Goal: Information Seeking & Learning: Check status

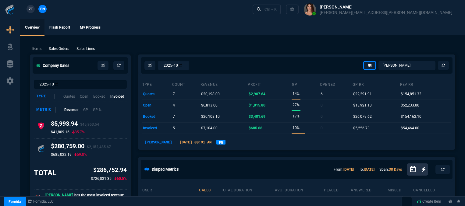
select select "12: [PERSON_NAME]"
click at [55, 49] on p "Sales Orders" at bounding box center [59, 48] width 20 height 5
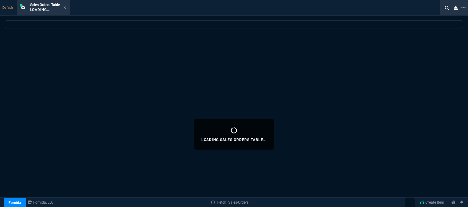
select select
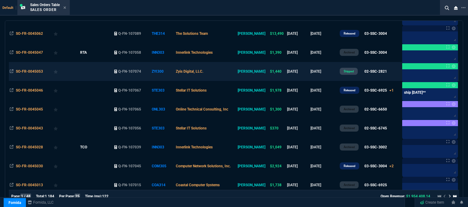
scroll to position [91, 0]
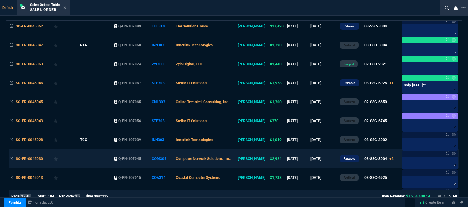
click at [322, 161] on td "[DATE]" at bounding box center [323, 158] width 29 height 19
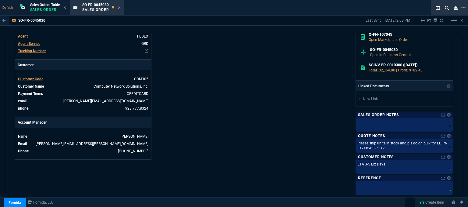
scroll to position [152, 0]
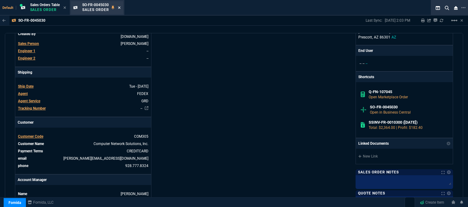
click at [119, 7] on icon at bounding box center [119, 8] width 3 height 4
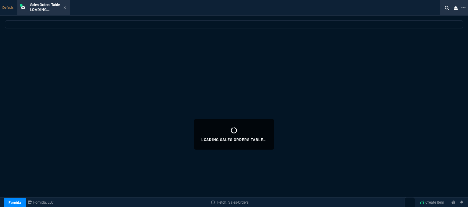
select select
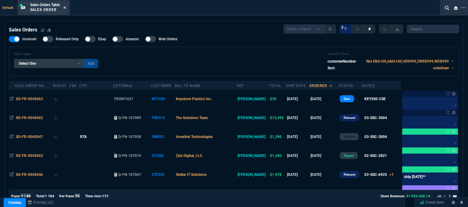
click at [65, 6] on icon at bounding box center [64, 8] width 3 height 4
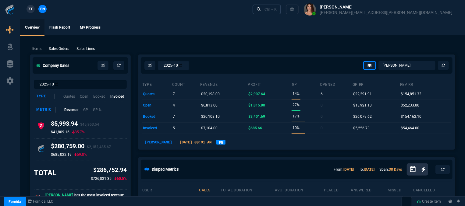
click at [277, 10] on div "Ctrl + K" at bounding box center [270, 9] width 12 height 5
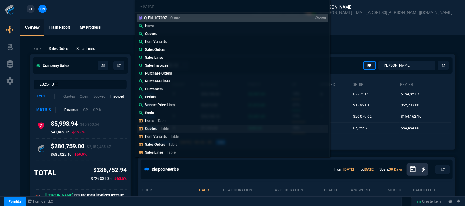
click at [171, 128] on div "Quotes Table" at bounding box center [158, 128] width 26 height 5
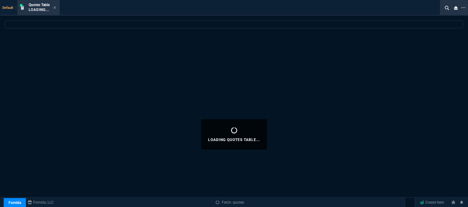
select select
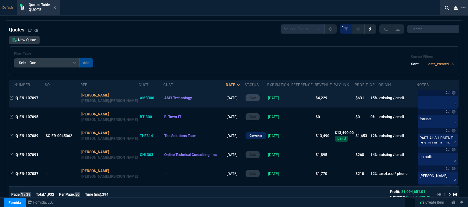
click at [291, 97] on td at bounding box center [302, 97] width 23 height 19
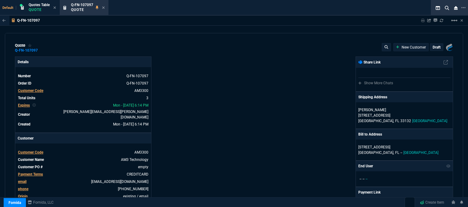
type input "25"
type input "325"
type input "15"
type input "213"
type input "18"
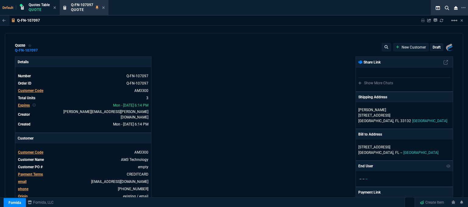
type input "280"
type input "1746.35"
type input "1908.52"
type input "2150"
type input "26"
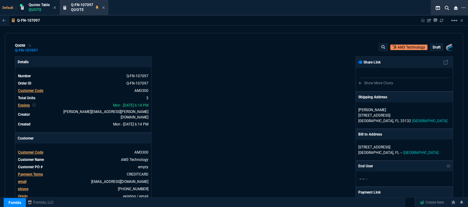
type input "27"
type input "28"
click at [434, 47] on p "draft" at bounding box center [437, 47] width 8 height 5
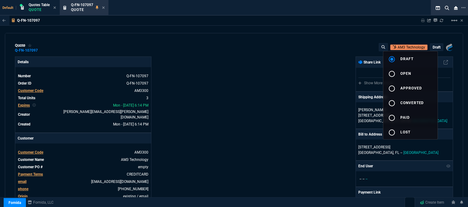
click at [360, 24] on div at bounding box center [234, 103] width 468 height 207
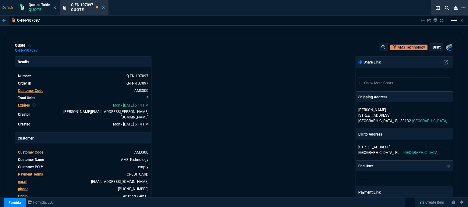
click at [453, 20] on mat-icon "linear_scale" at bounding box center [454, 20] width 7 height 7
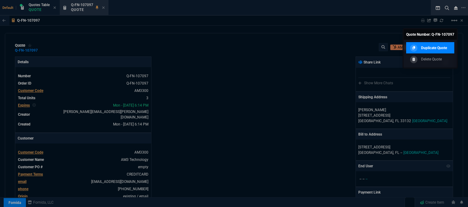
click at [439, 51] on div "Duplicate Quote" at bounding box center [428, 47] width 38 height 7
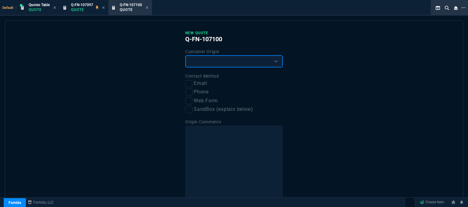
click at [236, 61] on select "Existing Customer Amazon Lead (first order) Website Lead (first order) Called (…" at bounding box center [233, 61] width 97 height 12
select select "existing"
click at [185, 55] on select "Existing Customer Amazon Lead (first order) Website Lead (first order) Called (…" at bounding box center [233, 61] width 97 height 12
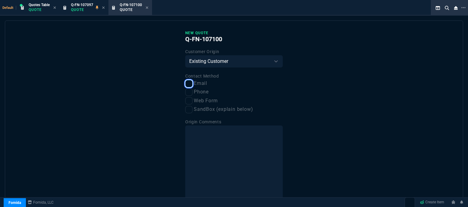
click at [190, 83] on input "Email" at bounding box center [188, 83] width 7 height 7
checkbox input "true"
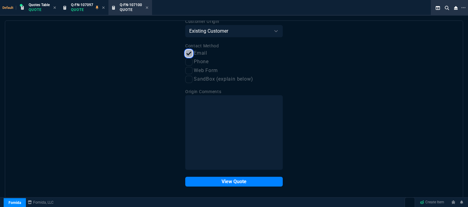
scroll to position [31, 0]
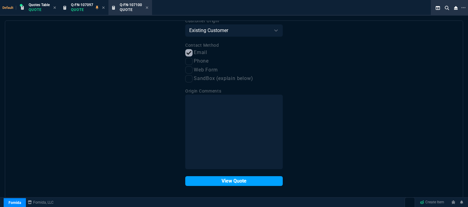
click at [235, 179] on button "View Quote" at bounding box center [233, 181] width 97 height 10
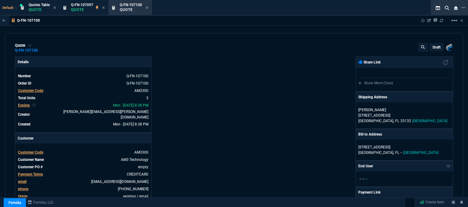
type input "25"
type input "325"
type input "15"
type input "213"
type input "18"
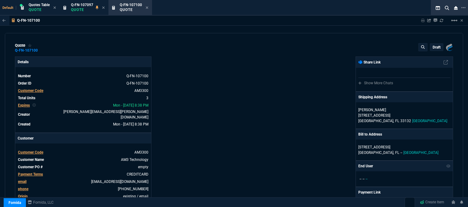
type input "280"
type input "26"
type input "27"
type input "28"
click at [401, 115] on p "100 SE 2nd St" at bounding box center [404, 114] width 92 height 5
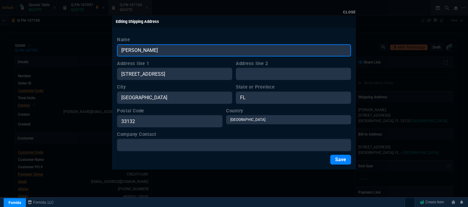
drag, startPoint x: 163, startPoint y: 50, endPoint x: 100, endPoint y: 50, distance: 63.4
click at [100, 50] on div "Close Editing Shipping Address Name Emilio Mejia Address line 1 100 SE 2nd St A…" at bounding box center [234, 103] width 468 height 207
paste input "Carlos Ramirez 100 SE 2ND ST STE 2200 MIAMI, FL 33131-2151"
type input "Carlos Ramirez 100 SE 2ND ST STE 2200 MIAMI, FL 33131-2151"
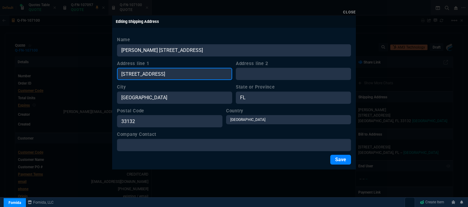
drag, startPoint x: 155, startPoint y: 73, endPoint x: 109, endPoint y: 73, distance: 46.0
click at [109, 73] on div "Close Editing Shipping Address Name Carlos Ramirez 100 SE 2ND ST STE 2200 MIAMI…" at bounding box center [234, 103] width 468 height 207
paste input "Carlos Ramirez 100 SE 2ND ST STE 2200 MIAMI, FL 33131-2151"
type input "Carlos Ramirez 100 SE 2ND ST STE 2200 MIAMI, FL 33131-2151"
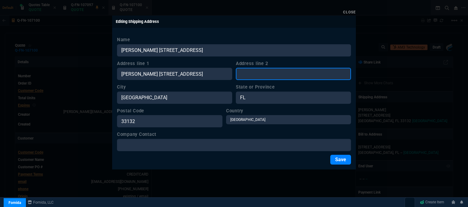
scroll to position [0, 0]
click at [277, 71] on input "Address line 2" at bounding box center [293, 74] width 115 height 12
paste input "Carlos Ramirez 100 SE 2ND ST STE 2200 MIAMI, FL 33131-2151"
type input "Carlos Ramirez 100 SE 2ND ST STE 2200 MIAMI, FL 33131-2151"
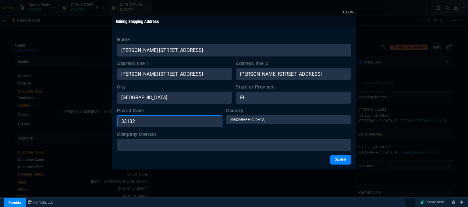
scroll to position [0, 0]
drag, startPoint x: 151, startPoint y: 121, endPoint x: 101, endPoint y: 121, distance: 49.7
click at [101, 121] on div "Close Editing Shipping Address Name Carlos Ramirez 100 SE 2ND ST STE 2200 MIAMI…" at bounding box center [234, 103] width 468 height 207
paste input "Carlos Ramirez 100 SE 2ND ST STE 2200 MIAMI, FL 33131-2151"
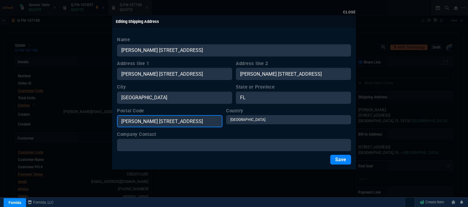
click at [204, 119] on input "Carlos Ramirez 100 SE 2ND ST STE 2200 MIAMI, FL 33131-2151" at bounding box center [169, 121] width 105 height 12
type input "33131-2151"
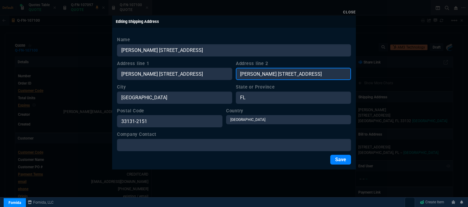
click at [308, 73] on input "Carlos Ramirez 100 SE 2ND ST STE 2200 MIAMI, FL 33131-2151" at bounding box center [293, 74] width 115 height 12
click at [316, 75] on input "STE 2200 MIAMI, FL 33131-2151" at bounding box center [293, 74] width 115 height 12
drag, startPoint x: 310, startPoint y: 75, endPoint x: 283, endPoint y: 78, distance: 27.3
click at [283, 78] on input "STE 2200 MIAMI, FL 33131-2151" at bounding box center [293, 74] width 115 height 12
type input "STE 2200"
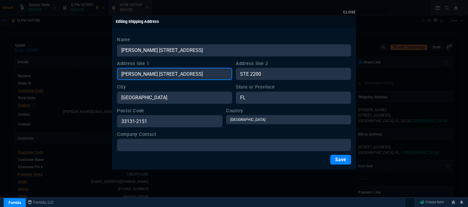
click at [155, 72] on input "Carlos Ramirez 100 SE 2ND ST STE 2200 MIAMI, FL 33131-2151" at bounding box center [174, 74] width 115 height 12
click at [228, 72] on input "100 SE 2ND ST STE 2200 MIAMI, FL 33131-2151" at bounding box center [174, 74] width 115 height 12
drag, startPoint x: 227, startPoint y: 72, endPoint x: 156, endPoint y: 73, distance: 71.6
click at [156, 73] on input "100 SE 2ND ST STE 2200 MIAMI, FL 33131-2151" at bounding box center [174, 74] width 115 height 12
type input "[STREET_ADDRESS]"
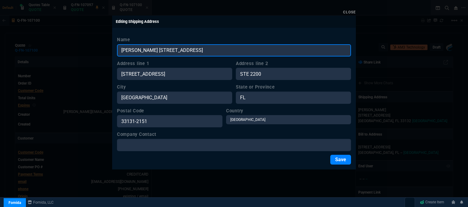
drag, startPoint x: 266, startPoint y: 49, endPoint x: 156, endPoint y: 50, distance: 109.7
click at [156, 50] on input "Carlos Ramirez 100 SE 2ND ST STE 2200 MIAMI, FL 33131-2151" at bounding box center [234, 50] width 234 height 12
type input "[PERSON_NAME]"
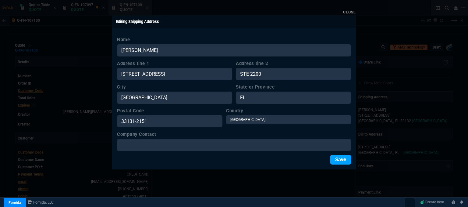
click at [344, 160] on button "Save" at bounding box center [340, 159] width 21 height 10
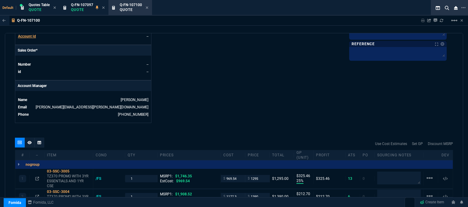
scroll to position [335, 0]
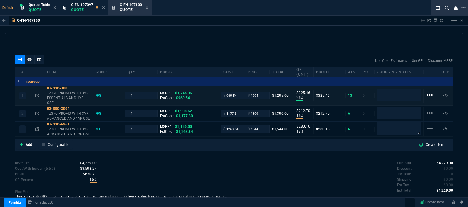
click at [428, 91] on mat-icon "linear_scale" at bounding box center [429, 94] width 7 height 7
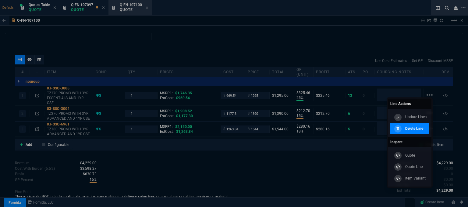
click at [417, 129] on p "Delete Line" at bounding box center [414, 128] width 18 height 5
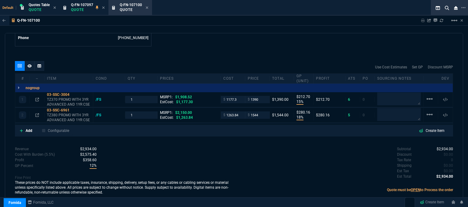
scroll to position [323, 0]
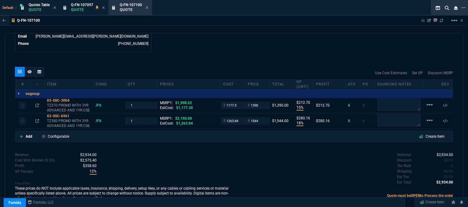
type input "15"
type input "213"
type input "18"
type input "280"
type input "27"
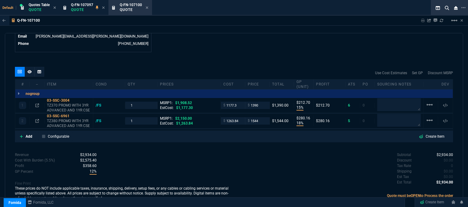
type input "28"
click at [426, 101] on mat-icon "linear_scale" at bounding box center [429, 104] width 7 height 7
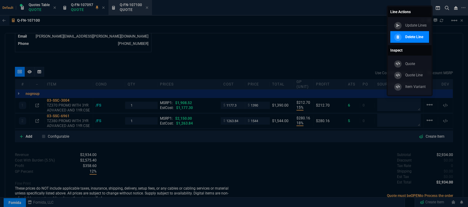
click at [408, 39] on p "Delete Line" at bounding box center [414, 36] width 18 height 5
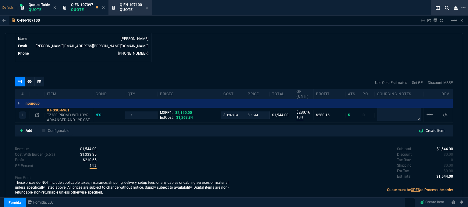
scroll to position [307, 0]
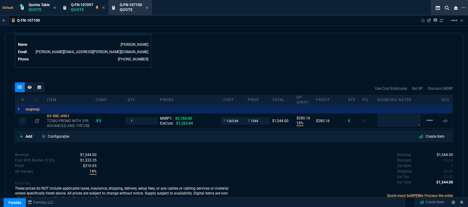
type input "18"
type input "280"
type input "28"
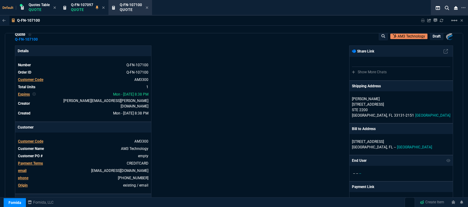
scroll to position [3, 0]
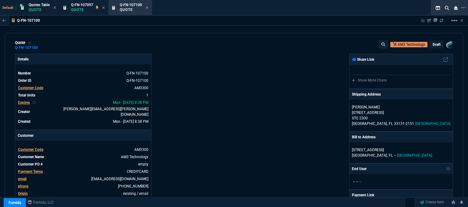
click at [433, 45] on p "draft" at bounding box center [437, 44] width 8 height 5
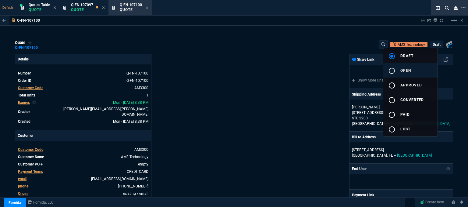
click at [409, 72] on span "open" at bounding box center [405, 70] width 11 height 4
type input "18"
type input "280"
type input "2150"
click at [243, 56] on div at bounding box center [234, 103] width 468 height 207
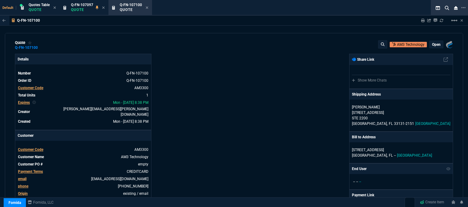
type input "28"
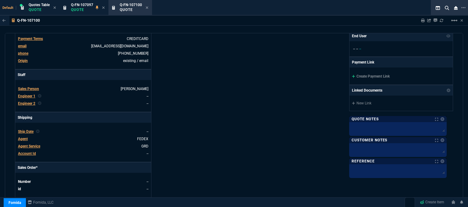
scroll to position [125, 0]
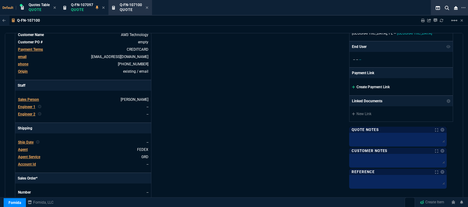
click at [355, 87] on icon at bounding box center [353, 87] width 3 height 4
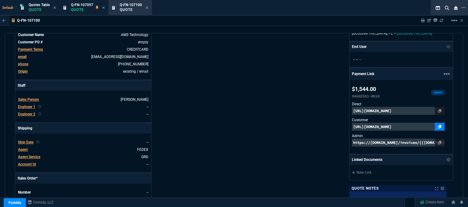
click at [441, 126] on icon at bounding box center [439, 127] width 3 height 4
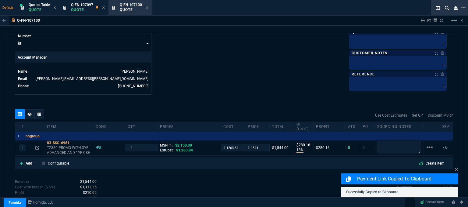
scroll to position [306, 0]
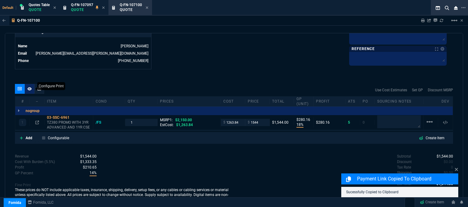
click at [27, 84] on div at bounding box center [30, 89] width 10 height 10
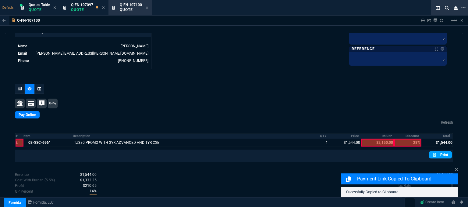
click at [437, 151] on link "Print" at bounding box center [440, 154] width 23 height 7
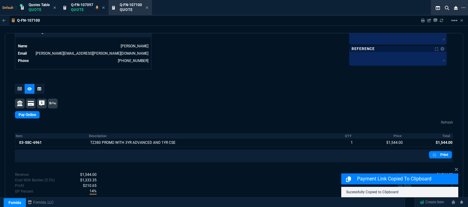
scroll to position [320, 0]
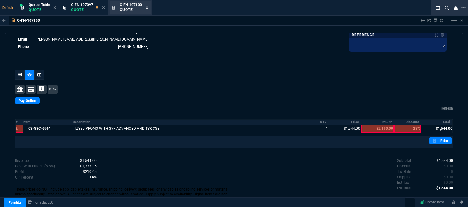
click at [147, 8] on icon at bounding box center [147, 8] width 3 height 4
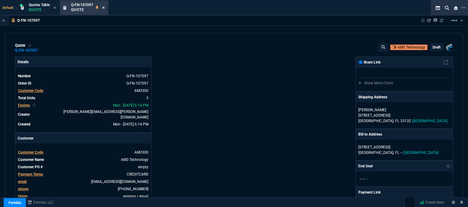
click at [104, 9] on icon at bounding box center [103, 8] width 3 height 4
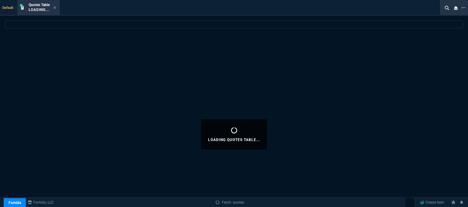
select select
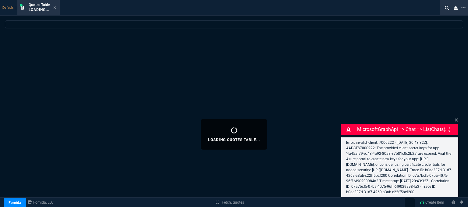
select select "12: [PERSON_NAME]"
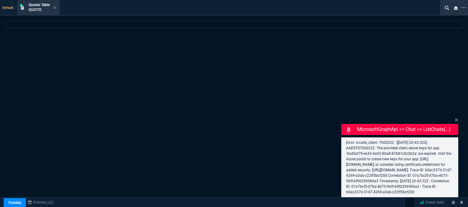
select select
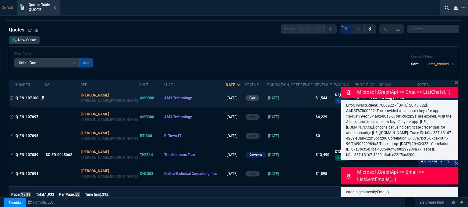
click at [43, 98] on icon at bounding box center [42, 98] width 3 height 4
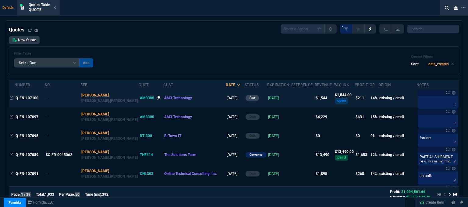
click at [157, 97] on icon at bounding box center [158, 98] width 3 height 4
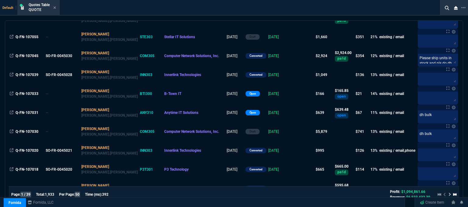
scroll to position [366, 0]
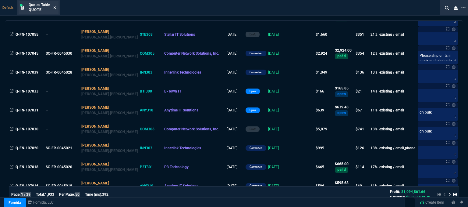
click at [56, 6] on icon at bounding box center [54, 8] width 3 height 4
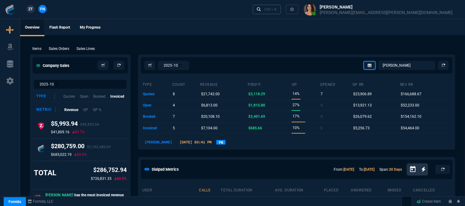
click at [277, 11] on div "Ctrl + K" at bounding box center [270, 9] width 12 height 5
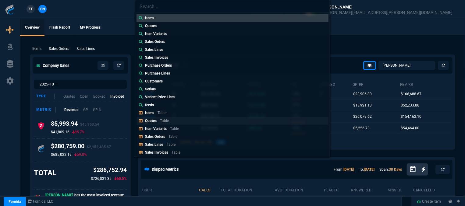
click at [149, 121] on p "Quotes" at bounding box center [151, 121] width 12 height 4
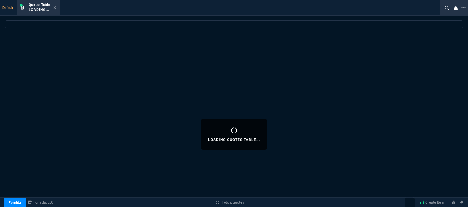
select select
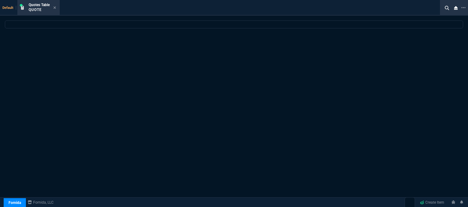
select select "12: [PERSON_NAME]"
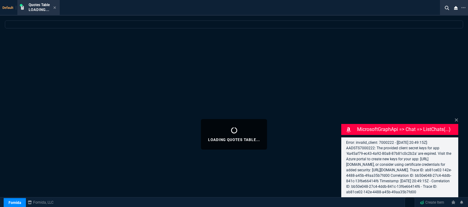
select select
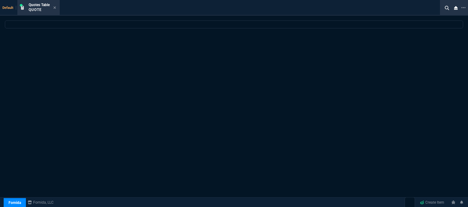
select select "12: [PERSON_NAME]"
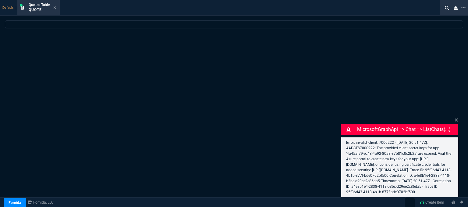
select select
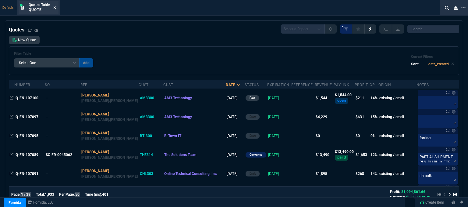
click at [55, 8] on icon at bounding box center [54, 8] width 3 height 4
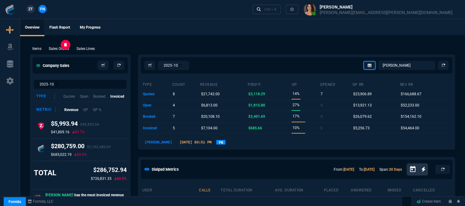
click at [62, 47] on p "Sales Orders" at bounding box center [59, 48] width 20 height 5
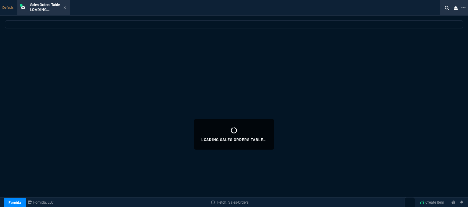
select select
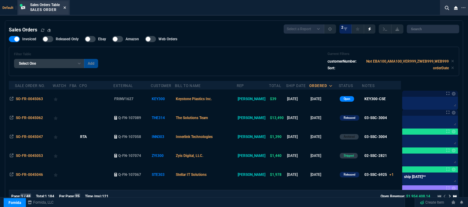
click at [66, 6] on icon at bounding box center [64, 8] width 3 height 4
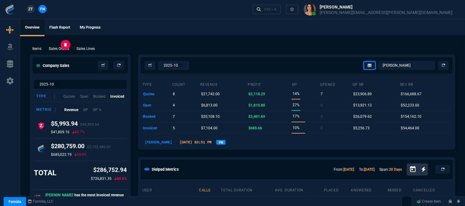
click at [54, 49] on p "Sales Orders" at bounding box center [59, 48] width 20 height 5
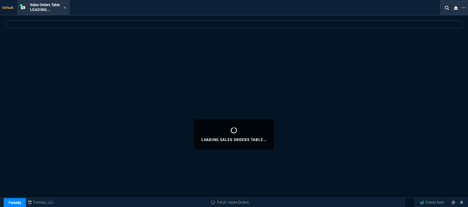
select select
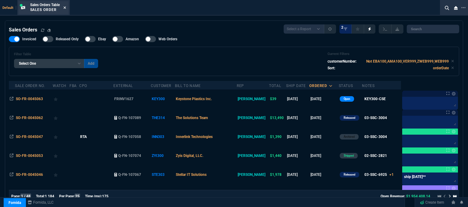
click at [65, 9] on icon at bounding box center [64, 7] width 2 height 2
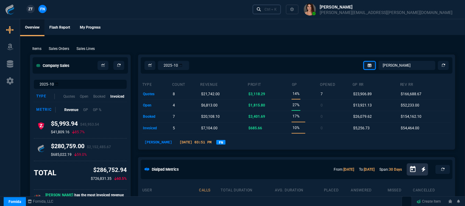
click at [277, 12] on div "Ctrl + K" at bounding box center [270, 9] width 12 height 5
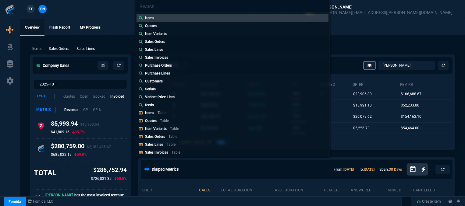
click at [155, 120] on p "Quotes" at bounding box center [151, 121] width 12 height 4
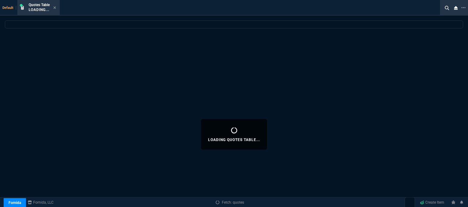
select select
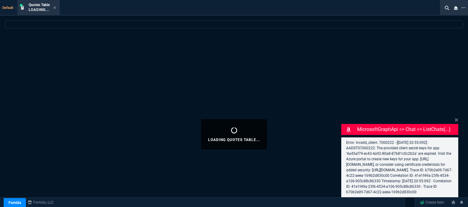
select select "12: [PERSON_NAME]"
select select
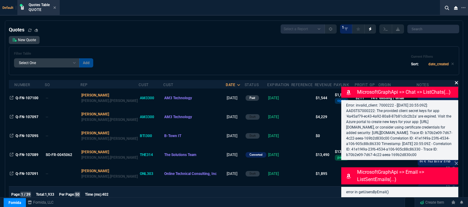
click at [457, 80] on icon at bounding box center [457, 82] width 4 height 5
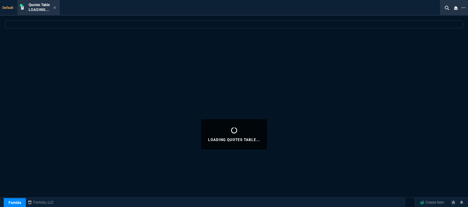
select select "12: [PERSON_NAME]"
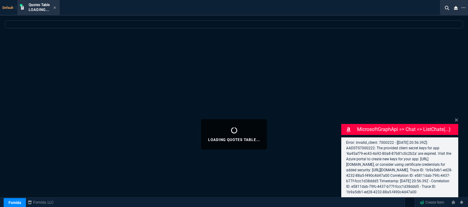
select select
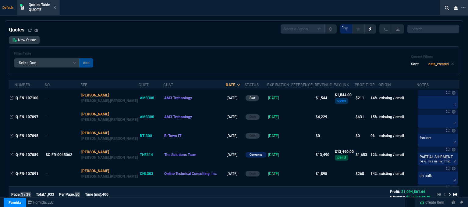
drag, startPoint x: 263, startPoint y: 21, endPoint x: 184, endPoint y: 41, distance: 81.5
click at [184, 41] on div "New Quote Filter Table Select One Add Filter () creator (creator) Cust (headers…" at bounding box center [234, 55] width 450 height 39
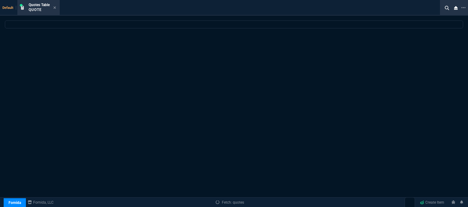
select select "12: [PERSON_NAME]"
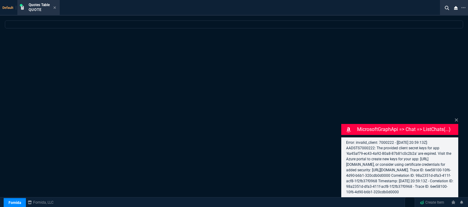
select select
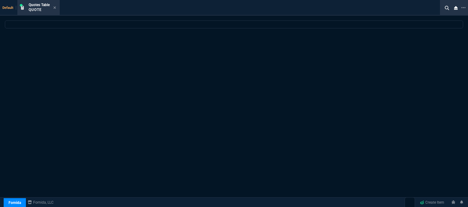
select select "12: [PERSON_NAME]"
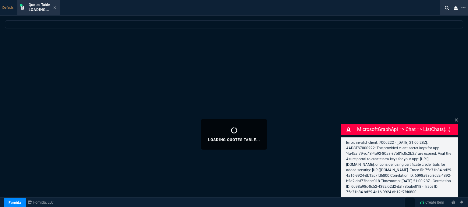
select select
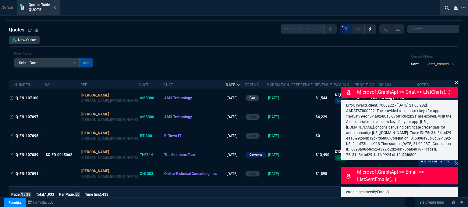
click at [457, 80] on icon at bounding box center [457, 82] width 4 height 5
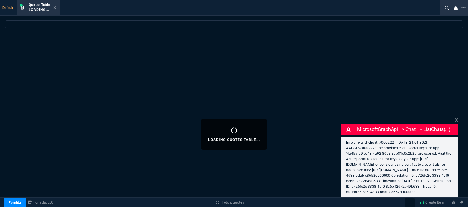
select select "12: [PERSON_NAME]"
select select
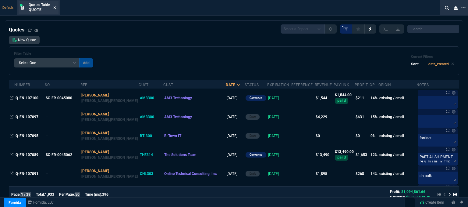
click at [55, 7] on icon at bounding box center [55, 7] width 2 height 2
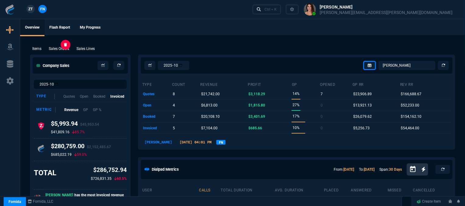
click at [64, 50] on p "Sales Orders" at bounding box center [59, 48] width 20 height 5
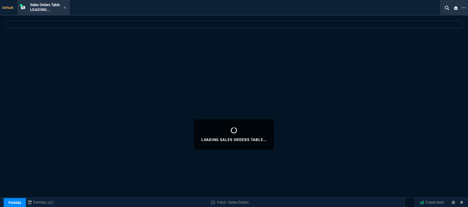
select select
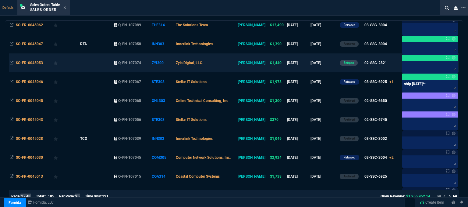
scroll to position [122, 0]
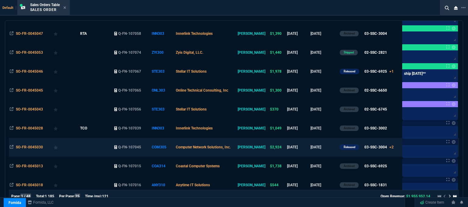
click at [324, 148] on td "[DATE]" at bounding box center [323, 146] width 29 height 19
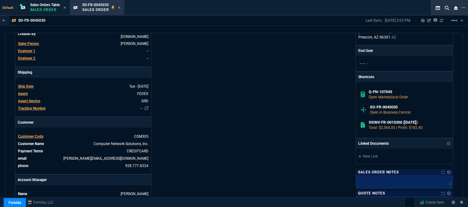
scroll to position [305, 0]
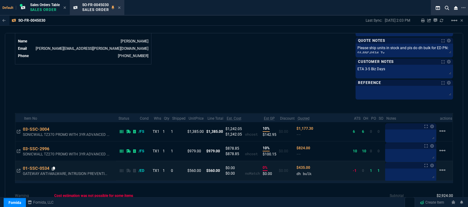
click at [54, 167] on icon at bounding box center [53, 168] width 3 height 4
click at [53, 166] on icon at bounding box center [53, 168] width 3 height 4
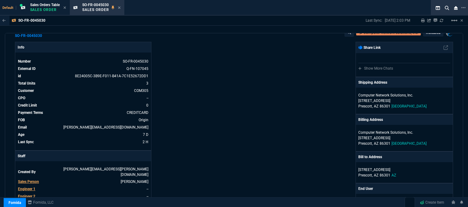
scroll to position [0, 0]
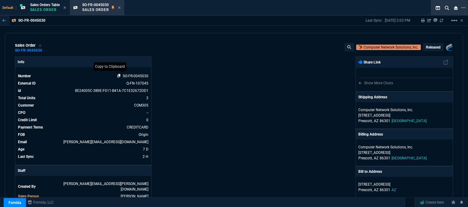
click at [118, 76] on icon at bounding box center [118, 76] width 3 height 4
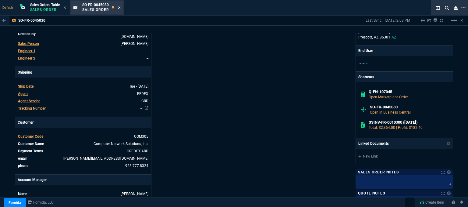
click at [121, 7] on icon at bounding box center [119, 8] width 3 height 4
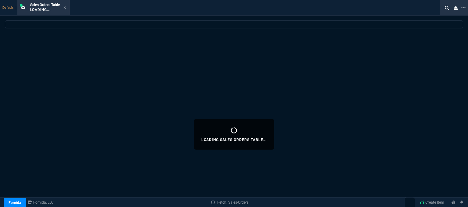
select select
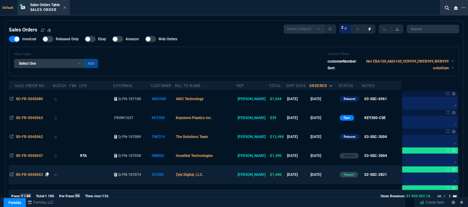
click at [48, 175] on icon at bounding box center [46, 174] width 3 height 4
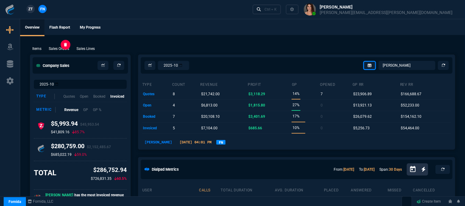
click at [62, 51] on p "Sales Orders" at bounding box center [59, 48] width 20 height 5
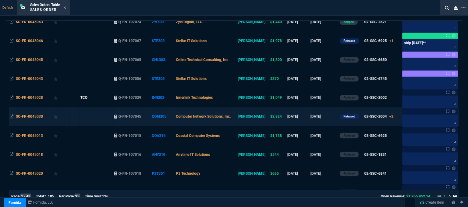
click at [328, 121] on td "[DATE]" at bounding box center [323, 116] width 29 height 19
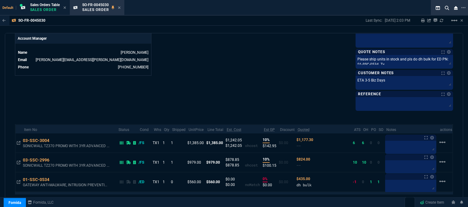
scroll to position [334, 0]
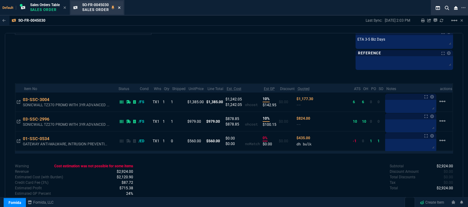
click at [120, 9] on icon at bounding box center [119, 8] width 3 height 4
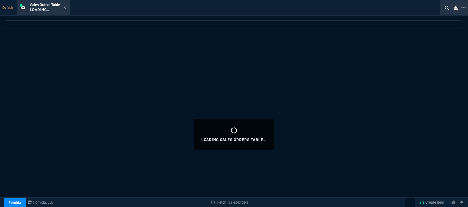
select select
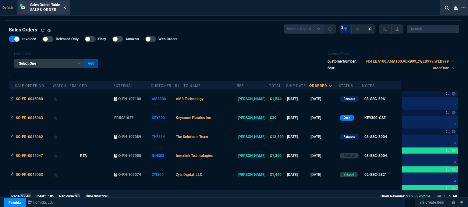
click at [66, 6] on icon at bounding box center [64, 8] width 3 height 4
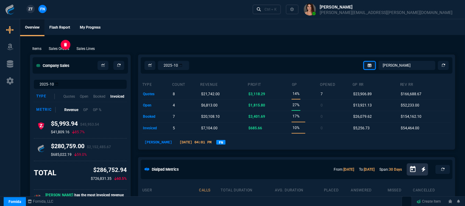
click at [68, 50] on p "Sales Orders" at bounding box center [59, 48] width 20 height 5
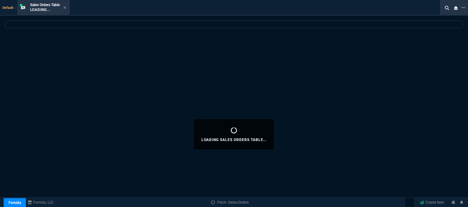
select select
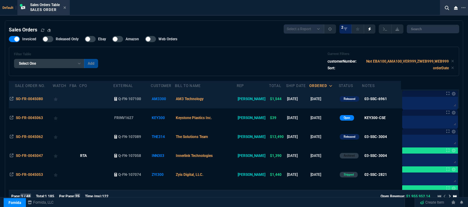
click at [234, 101] on td "AM3 Technology" at bounding box center [206, 98] width 62 height 19
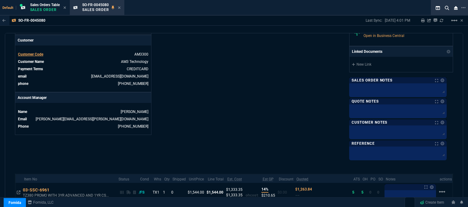
scroll to position [244, 0]
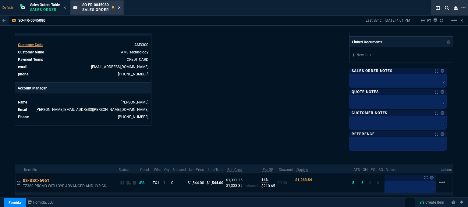
click at [120, 8] on icon at bounding box center [119, 7] width 2 height 2
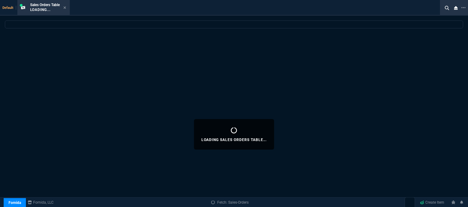
select select
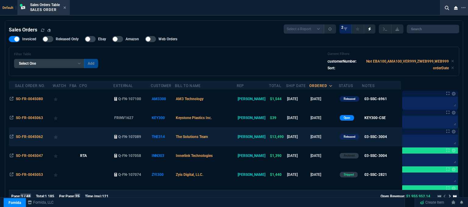
click at [229, 137] on td "The Solutions Team" at bounding box center [206, 136] width 62 height 19
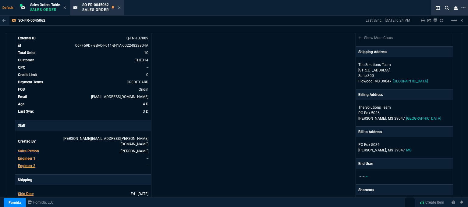
scroll to position [152, 0]
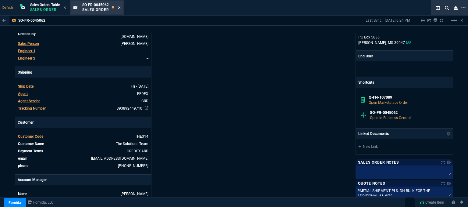
click at [121, 6] on icon at bounding box center [119, 8] width 3 height 4
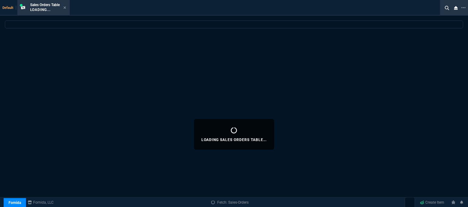
select select
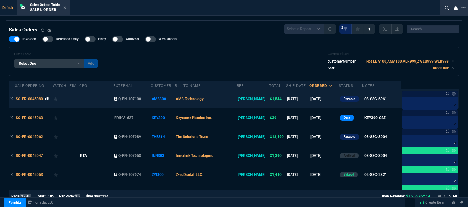
click at [47, 98] on icon at bounding box center [46, 99] width 3 height 4
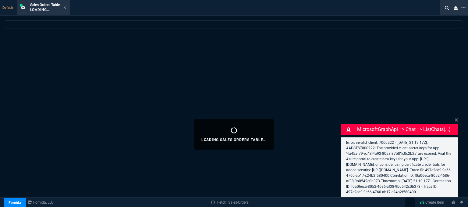
select select "12: [PERSON_NAME]"
select select
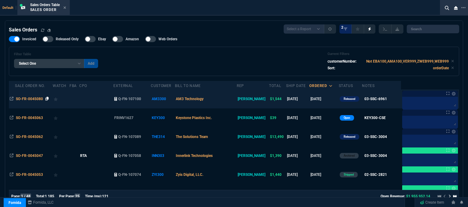
click at [46, 98] on icon at bounding box center [46, 99] width 3 height 4
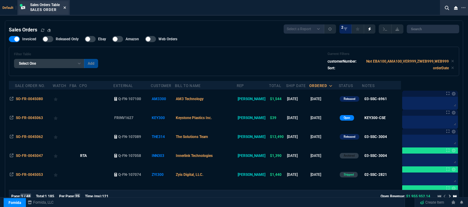
click at [66, 8] on icon at bounding box center [64, 7] width 2 height 2
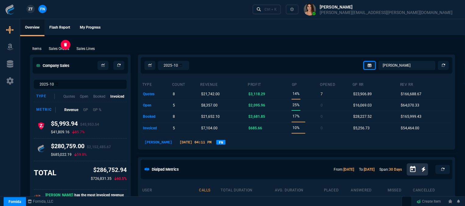
click at [67, 49] on p "Sales Orders" at bounding box center [59, 48] width 20 height 5
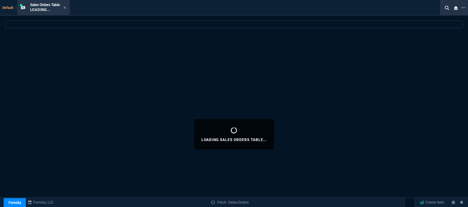
select select
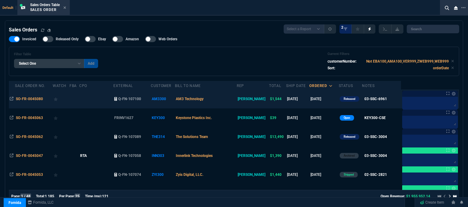
click at [237, 102] on td "AM3 Technology" at bounding box center [206, 98] width 62 height 19
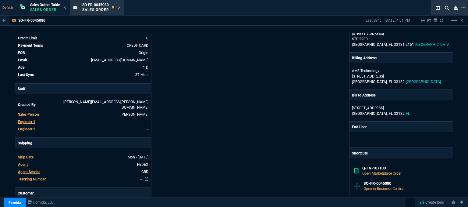
scroll to position [183, 0]
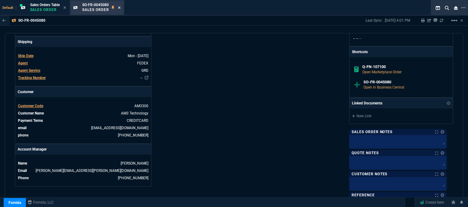
click at [121, 8] on icon at bounding box center [119, 8] width 3 height 4
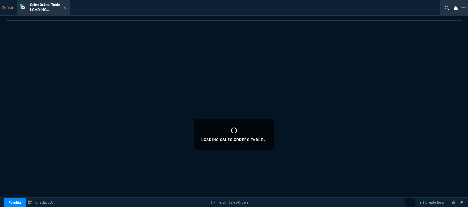
select select
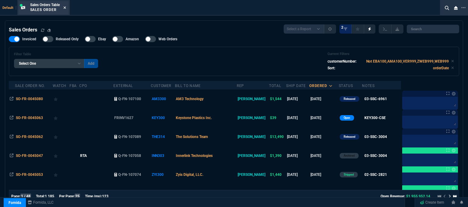
click at [66, 10] on fa-icon at bounding box center [64, 8] width 3 height 4
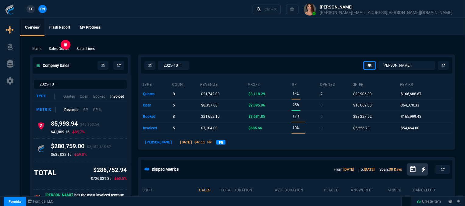
click at [68, 48] on p "Sales Orders" at bounding box center [59, 48] width 20 height 5
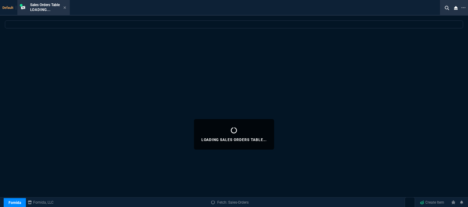
select select
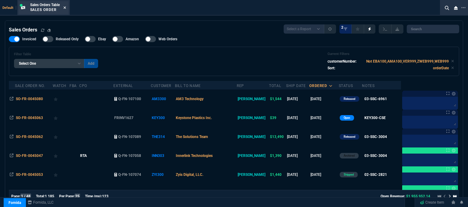
click at [65, 8] on icon at bounding box center [64, 8] width 3 height 4
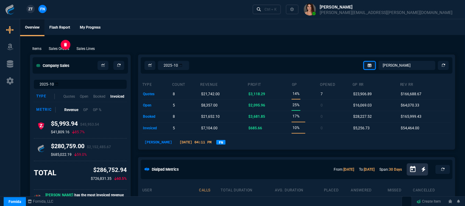
click at [60, 49] on p "Sales Orders" at bounding box center [59, 48] width 20 height 5
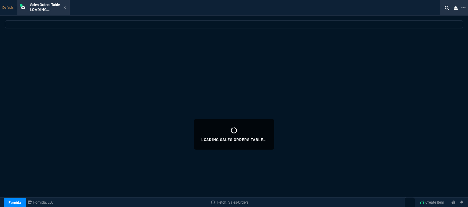
select select
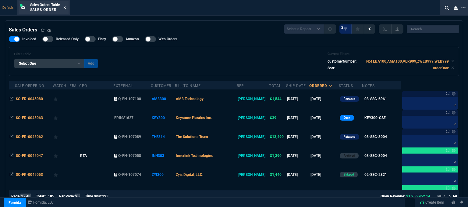
click at [66, 7] on icon at bounding box center [64, 8] width 3 height 4
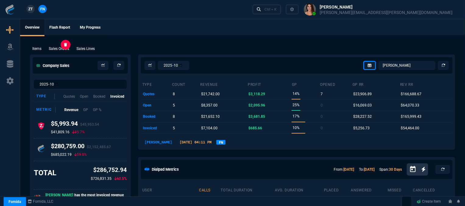
click at [65, 48] on p "Sales Orders" at bounding box center [59, 48] width 20 height 5
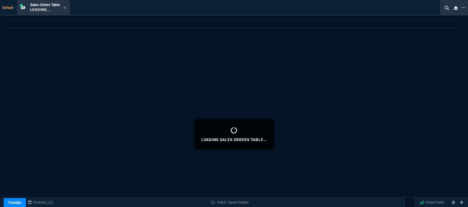
select select
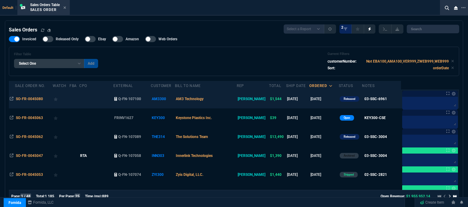
click at [236, 100] on td "AM3 Technology" at bounding box center [206, 98] width 62 height 19
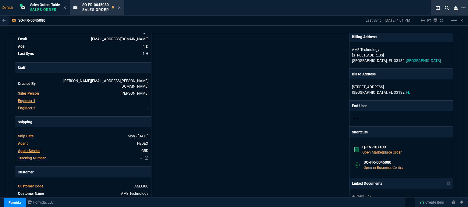
scroll to position [152, 0]
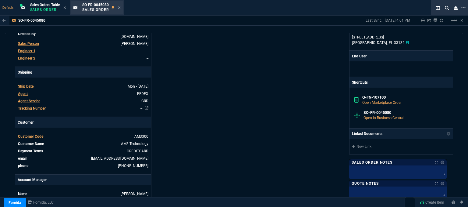
click at [119, 8] on div "SO-FR-0045080 Sales Order" at bounding box center [101, 7] width 38 height 11
click at [120, 10] on fa-icon at bounding box center [119, 8] width 3 height 4
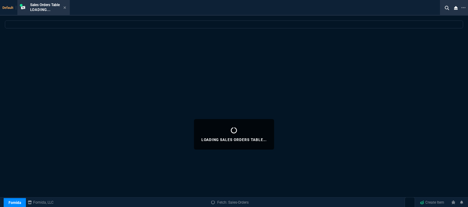
select select
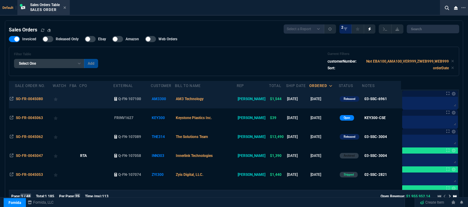
click at [222, 98] on td "AM3 Technology" at bounding box center [206, 98] width 62 height 19
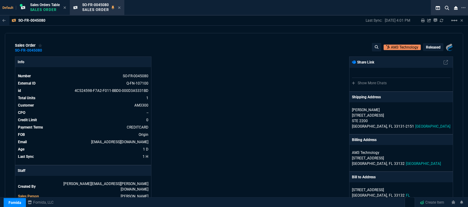
scroll to position [122, 0]
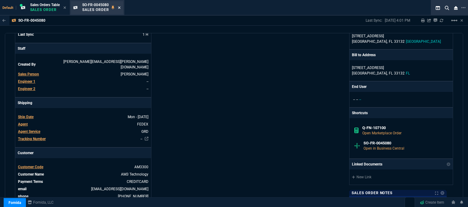
click at [120, 9] on icon at bounding box center [119, 8] width 3 height 4
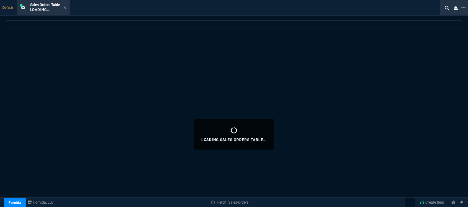
select select
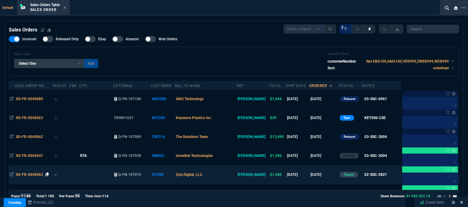
click at [46, 175] on icon at bounding box center [46, 174] width 3 height 4
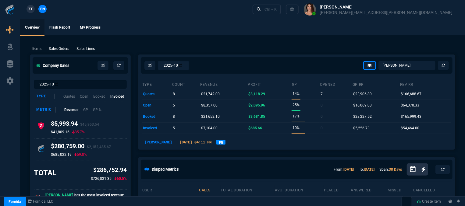
click at [51, 46] on div "Items Sales Orders Sales Lines Add Link" at bounding box center [242, 48] width 425 height 7
click at [51, 49] on p "Sales Orders" at bounding box center [59, 48] width 20 height 5
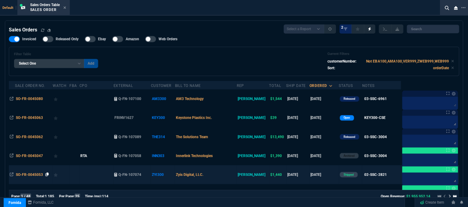
click at [46, 173] on icon at bounding box center [46, 174] width 3 height 4
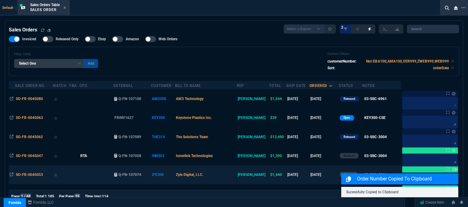
click at [218, 174] on td "Zyis Digital, LLC." at bounding box center [206, 174] width 62 height 19
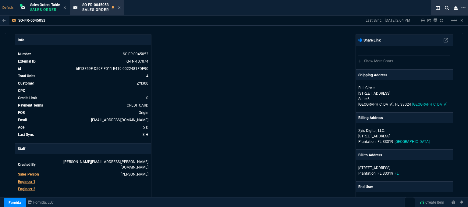
scroll to position [0, 0]
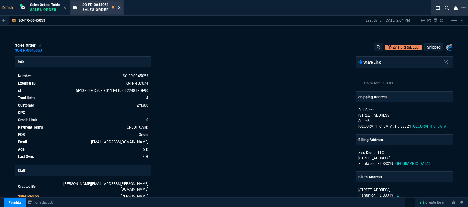
click at [121, 9] on icon at bounding box center [119, 8] width 3 height 4
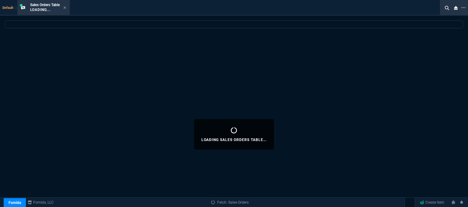
select select
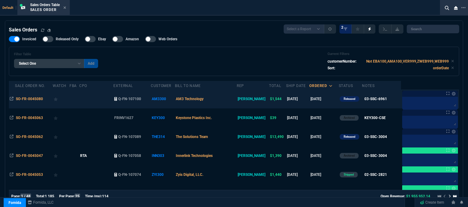
click at [223, 101] on td "AM3 Technology" at bounding box center [206, 98] width 62 height 19
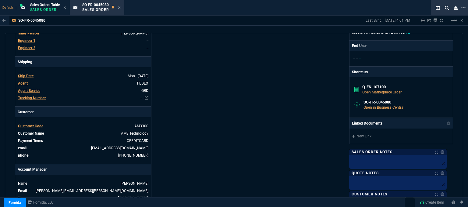
scroll to position [183, 0]
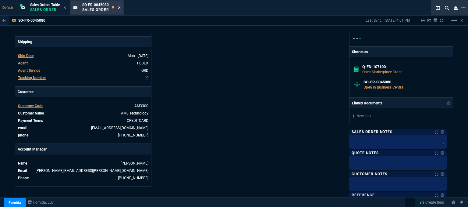
click at [120, 9] on icon at bounding box center [119, 8] width 3 height 4
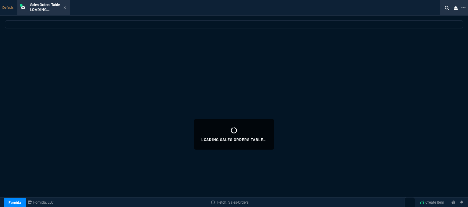
select select
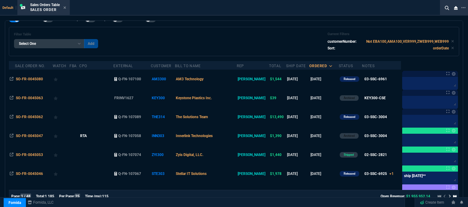
scroll to position [30, 0]
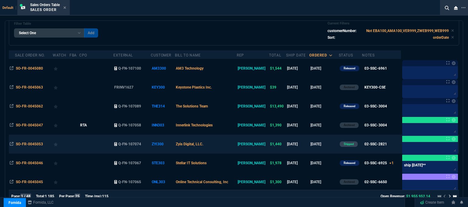
click at [232, 145] on td "Zyis Digital, LLC." at bounding box center [206, 143] width 62 height 19
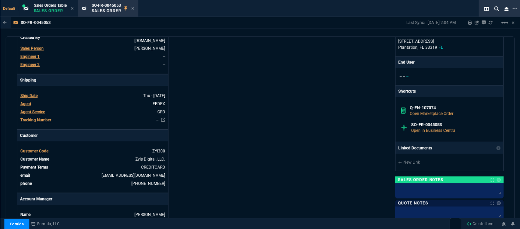
scroll to position [152, 0]
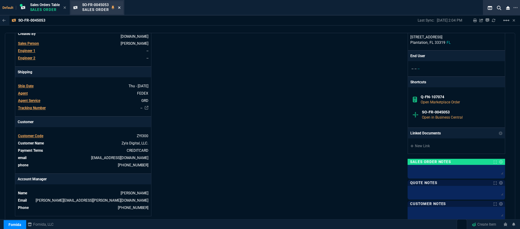
click at [119, 6] on fa-icon at bounding box center [119, 8] width 3 height 4
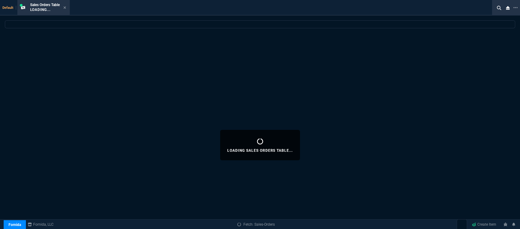
select select
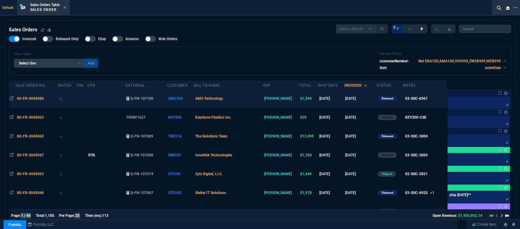
click at [257, 103] on td "AM3 Technology" at bounding box center [228, 98] width 69 height 19
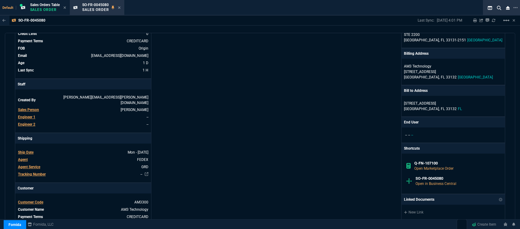
scroll to position [34, 0]
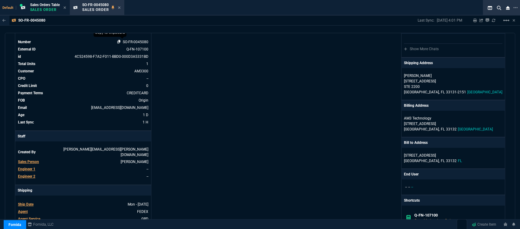
click at [119, 41] on icon at bounding box center [118, 42] width 3 height 4
click at [119, 9] on icon at bounding box center [119, 7] width 2 height 2
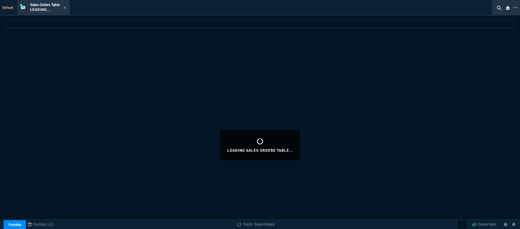
select select
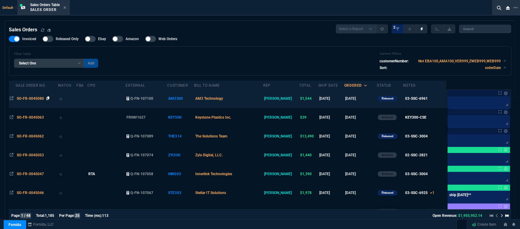
click at [47, 98] on icon at bounding box center [47, 99] width 3 height 4
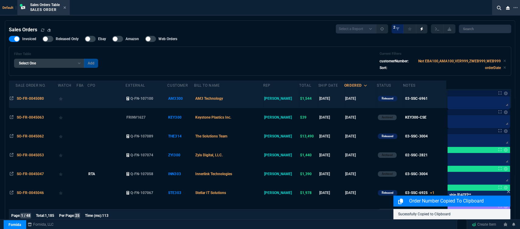
click at [249, 105] on td "AM3 Technology" at bounding box center [228, 98] width 69 height 19
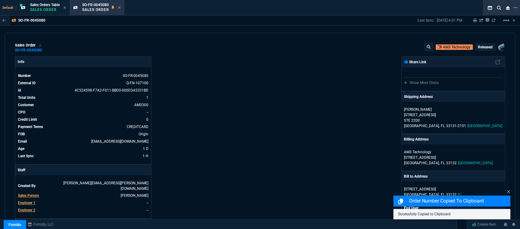
scroll to position [101, 0]
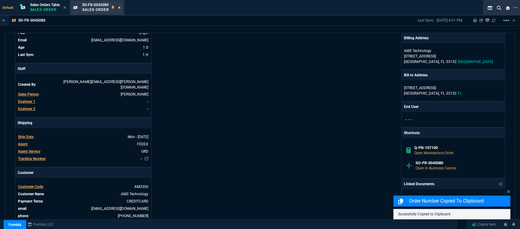
click at [120, 9] on icon at bounding box center [119, 8] width 3 height 4
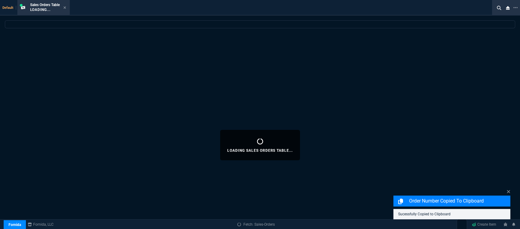
select select
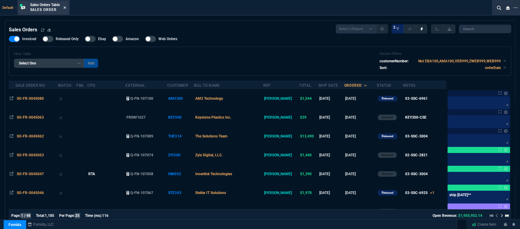
click at [66, 8] on icon at bounding box center [64, 7] width 2 height 2
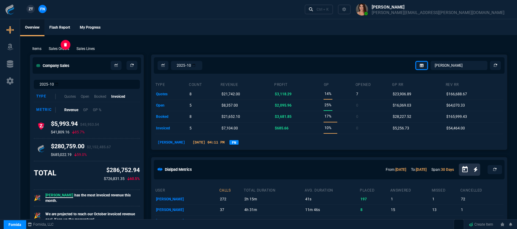
click at [60, 50] on p "Sales Orders" at bounding box center [59, 48] width 20 height 5
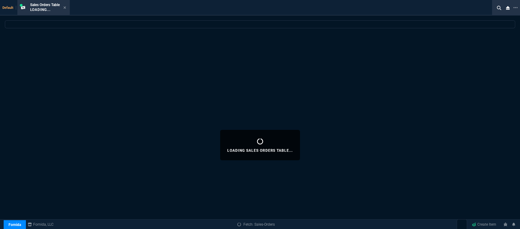
select select
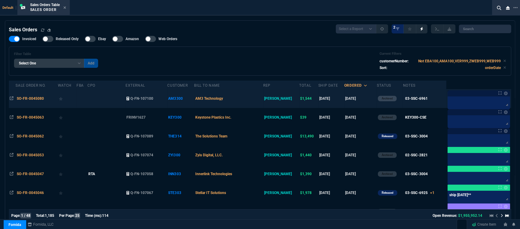
click at [253, 103] on td "AM3 Technology" at bounding box center [228, 98] width 69 height 19
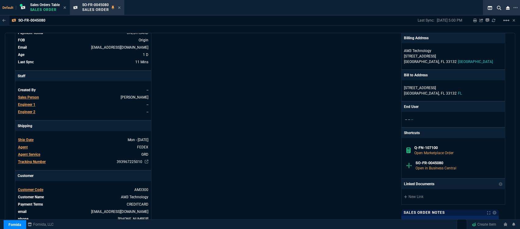
drag, startPoint x: 110, startPoint y: 162, endPoint x: 139, endPoint y: 171, distance: 30.6
click at [111, 162] on icon at bounding box center [112, 162] width 3 height 4
click at [121, 8] on icon at bounding box center [119, 8] width 3 height 4
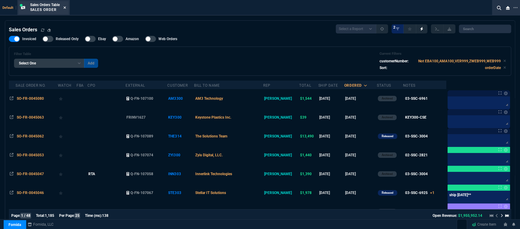
click at [66, 7] on icon at bounding box center [64, 8] width 3 height 4
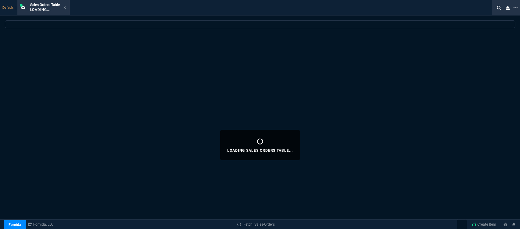
select select
